Goal: Task Accomplishment & Management: Manage account settings

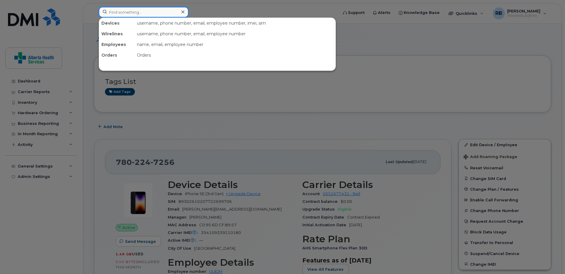
click at [142, 12] on input at bounding box center [144, 12] width 90 height 11
paste input "587-335-4874"
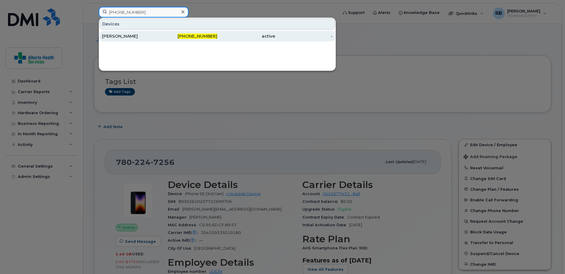
type input "587-335-4874"
click at [163, 35] on div "587-335-4874" at bounding box center [189, 36] width 58 height 6
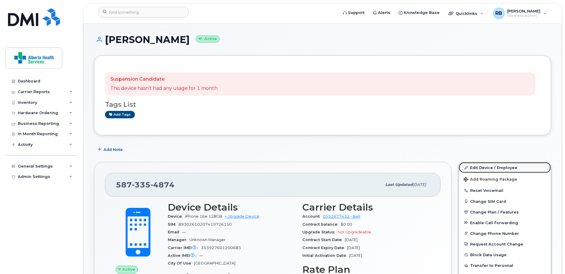
click at [486, 169] on link "Edit Device / Employee" at bounding box center [505, 167] width 92 height 11
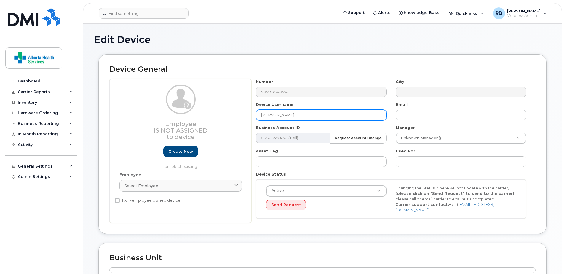
drag, startPoint x: 316, startPoint y: 117, endPoint x: 181, endPoint y: 100, distance: 136.4
click at [182, 100] on div "Employee Is not assigned to device Create new or select existing Employee Selec…" at bounding box center [322, 151] width 426 height 144
paste input "Aimie Petrie"
type input "Aimie Petrie"
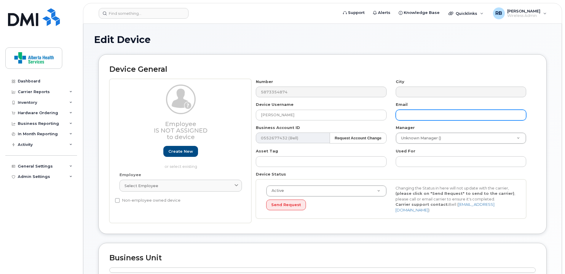
click at [434, 116] on input "text" at bounding box center [460, 115] width 130 height 11
paste input "Aimie.Petrie@recoveryalberta.ca"
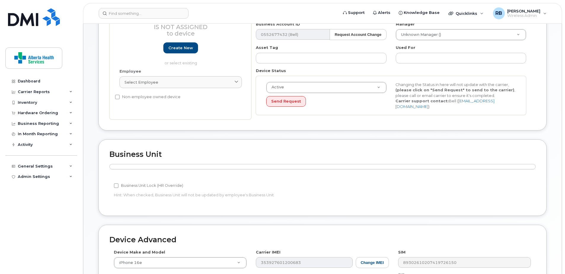
scroll to position [229, 0]
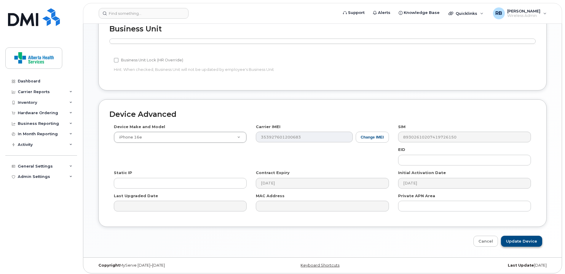
type input "Aimie.Petrie@recoveryalberta.ca"
click at [531, 237] on input "Update Device" at bounding box center [521, 241] width 41 height 11
type input "Saving..."
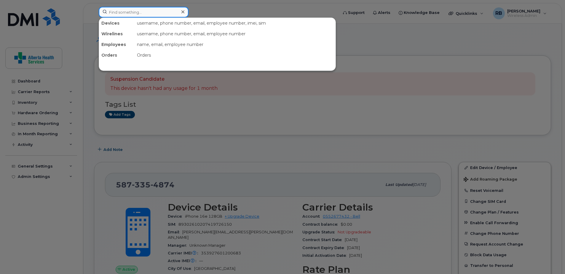
click at [150, 15] on input at bounding box center [144, 12] width 90 height 11
paste input "587-986-5304"
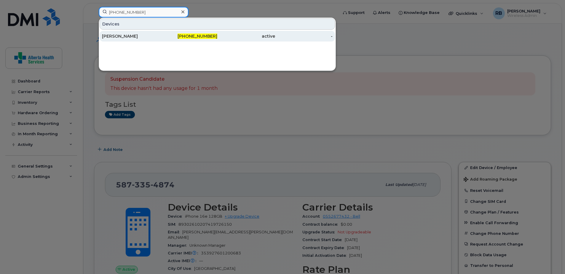
type input "587-986-5304"
click at [166, 35] on div "587-986-5304" at bounding box center [189, 36] width 58 height 6
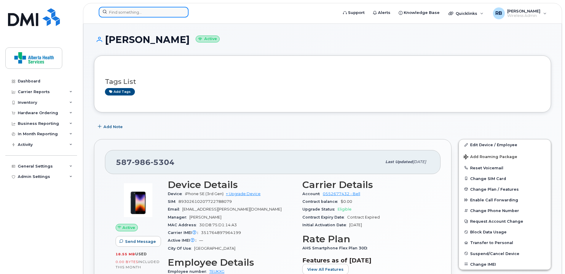
click at [152, 14] on input at bounding box center [144, 12] width 90 height 11
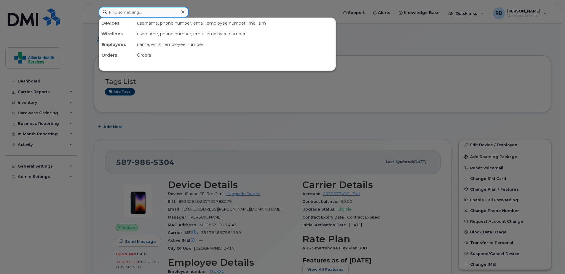
paste input "7809916048"
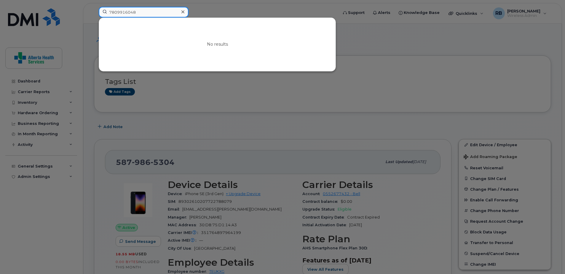
drag, startPoint x: 147, startPoint y: 16, endPoint x: 52, endPoint y: 13, distance: 95.1
click at [94, 13] on div "7809916048 No results" at bounding box center [216, 13] width 245 height 13
paste input "587"
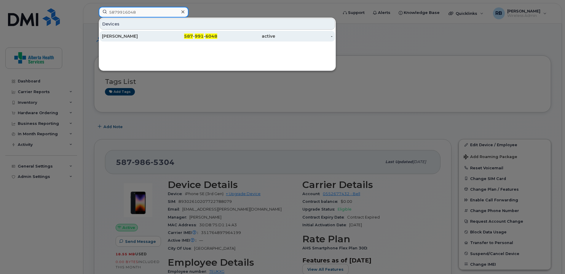
type input "5879916048"
click at [198, 39] on span "991" at bounding box center [199, 35] width 9 height 5
